Goal: Task Accomplishment & Management: Manage account settings

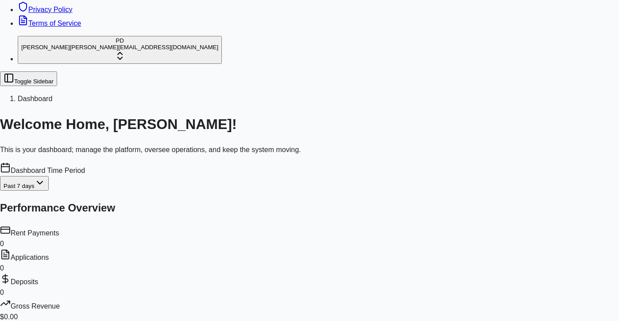
scroll to position [627, 0]
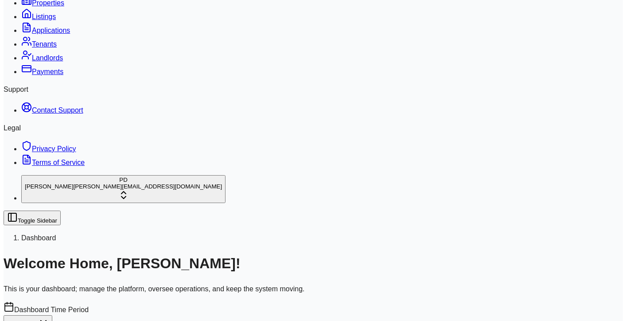
scroll to position [792, 0]
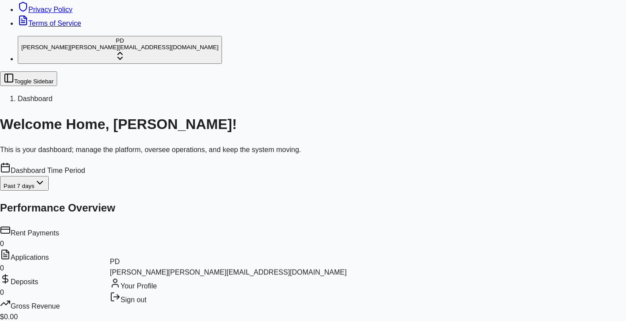
click at [145, 305] on div "Sign out" at bounding box center [228, 298] width 237 height 14
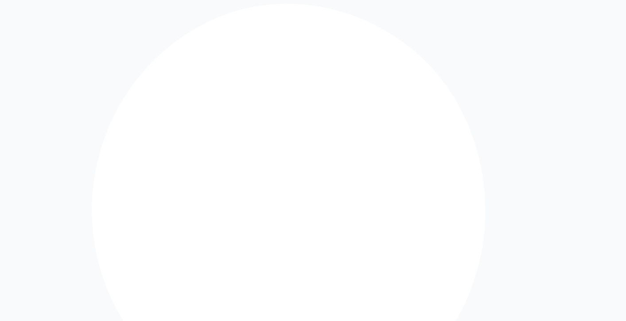
type input "**********"
